Goal: Information Seeking & Learning: Learn about a topic

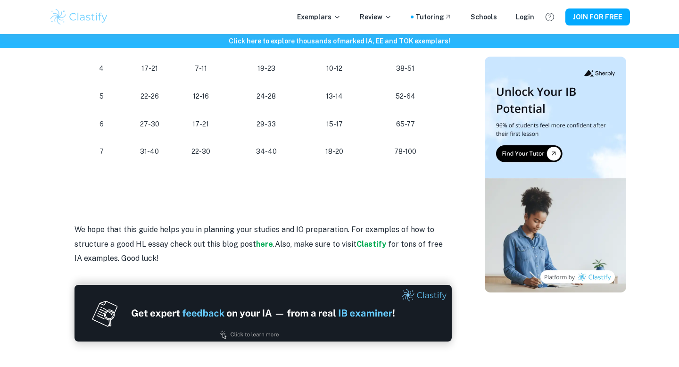
scroll to position [1060, 0]
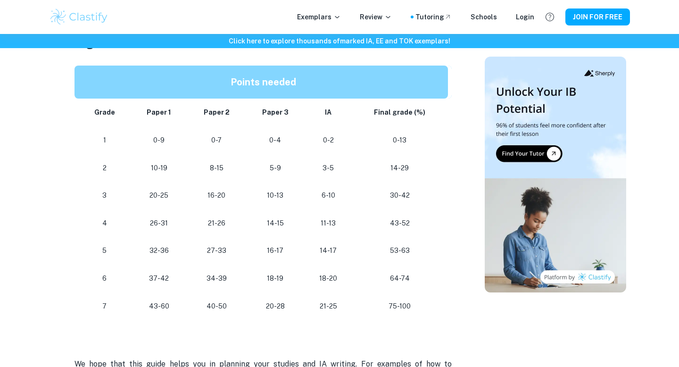
scroll to position [844, 0]
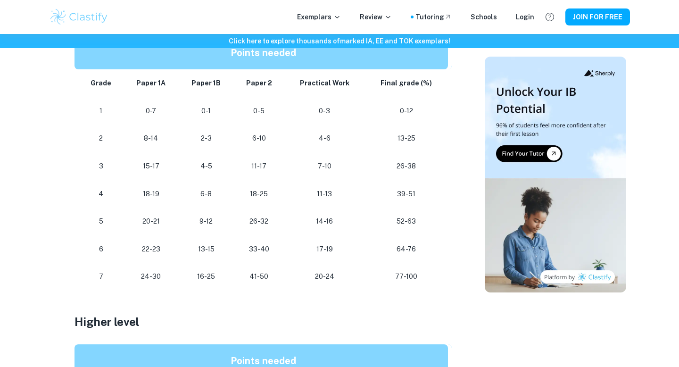
scroll to position [539, 0]
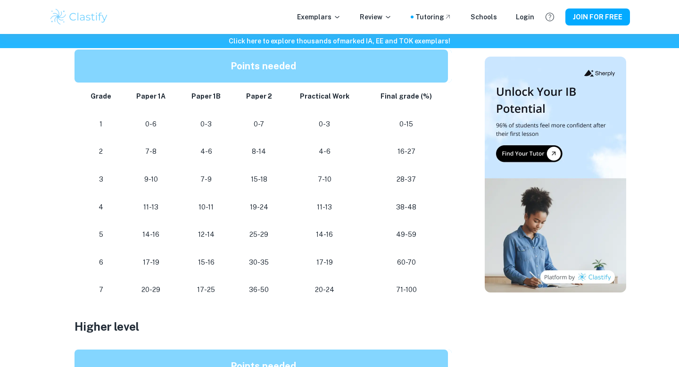
scroll to position [439, 0]
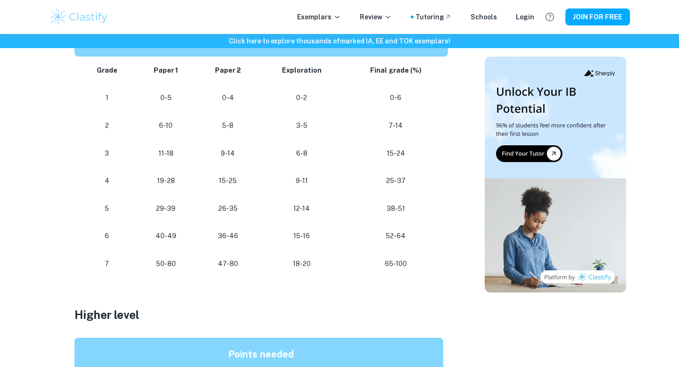
scroll to position [541, 0]
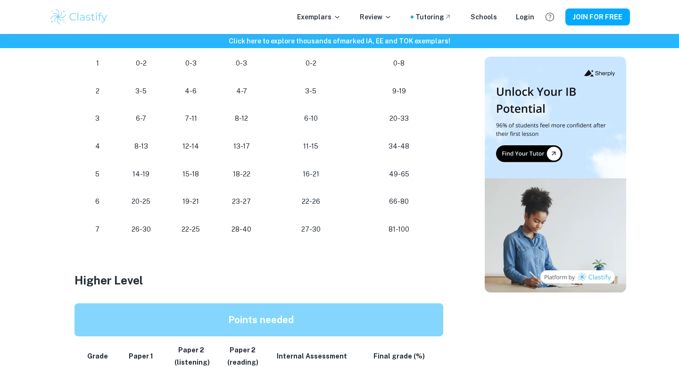
scroll to position [561, 0]
